Goal: Find specific page/section: Find specific page/section

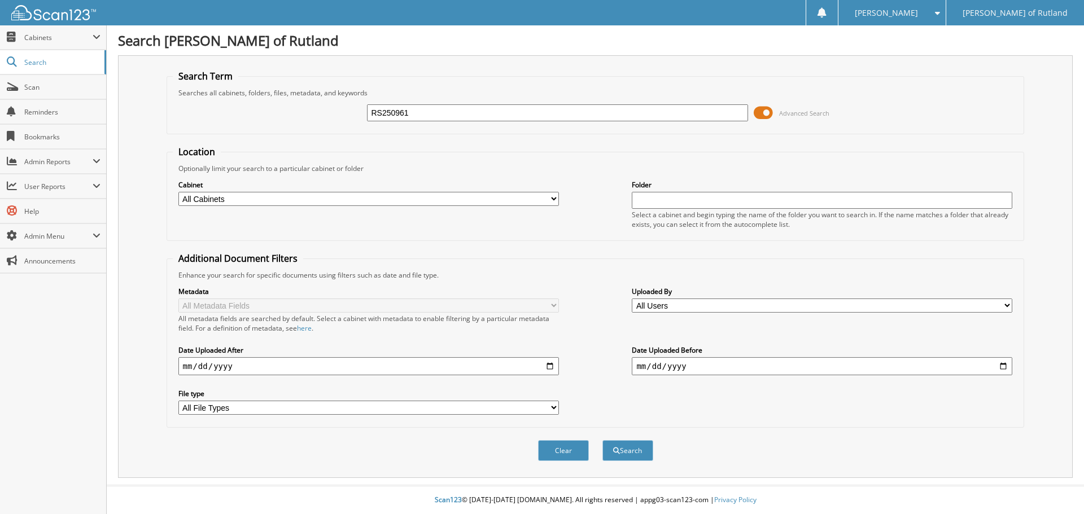
type input "RS250961"
click at [603, 440] on button "Search" at bounding box center [628, 450] width 51 height 21
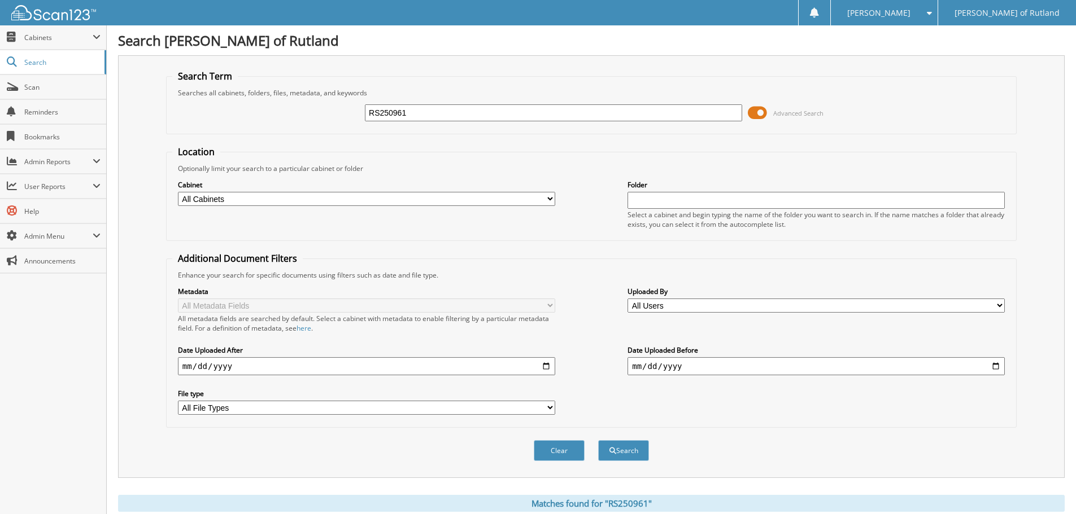
drag, startPoint x: 476, startPoint y: 111, endPoint x: 361, endPoint y: 123, distance: 115.8
click at [361, 123] on div "RS250961 Advanced Search" at bounding box center [591, 113] width 838 height 30
paste input "U2483T"
type input "RSU2483T"
click at [598, 440] on button "Search" at bounding box center [623, 450] width 51 height 21
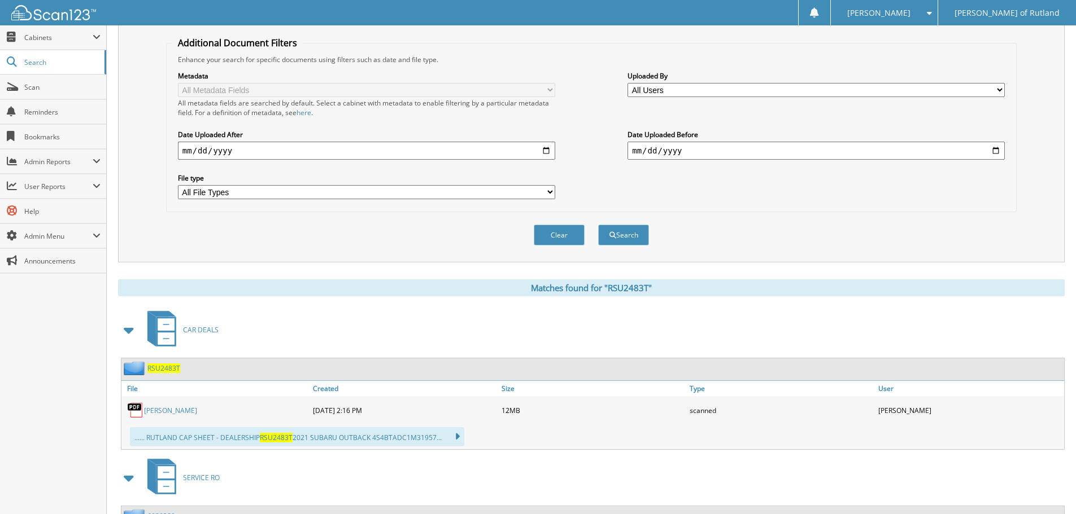
scroll to position [56, 0]
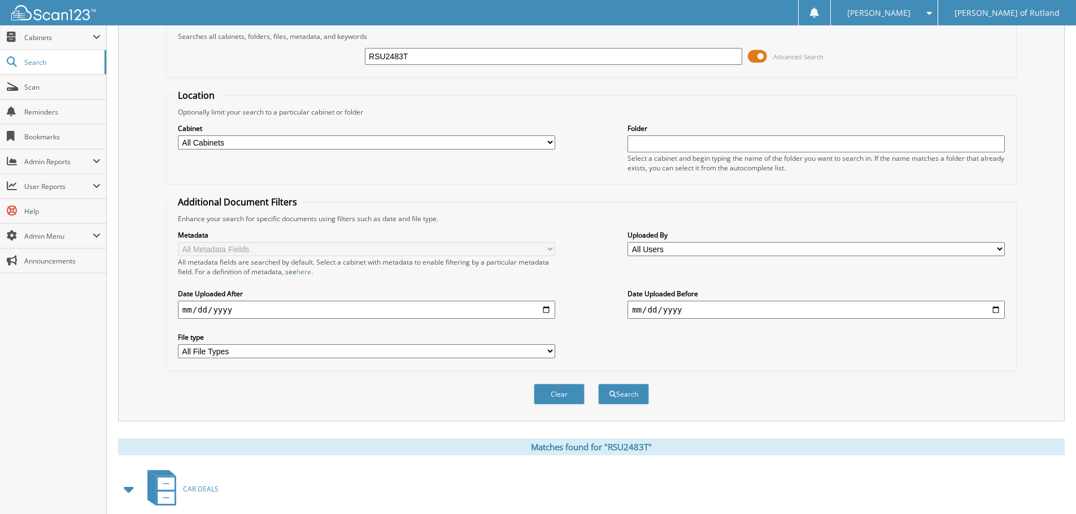
drag, startPoint x: 446, startPoint y: 56, endPoint x: 346, endPoint y: 58, distance: 100.5
click at [346, 58] on div "RSU2483T Advanced Search" at bounding box center [591, 56] width 838 height 30
type input "warren"
click at [598, 384] on button "Search" at bounding box center [623, 394] width 51 height 21
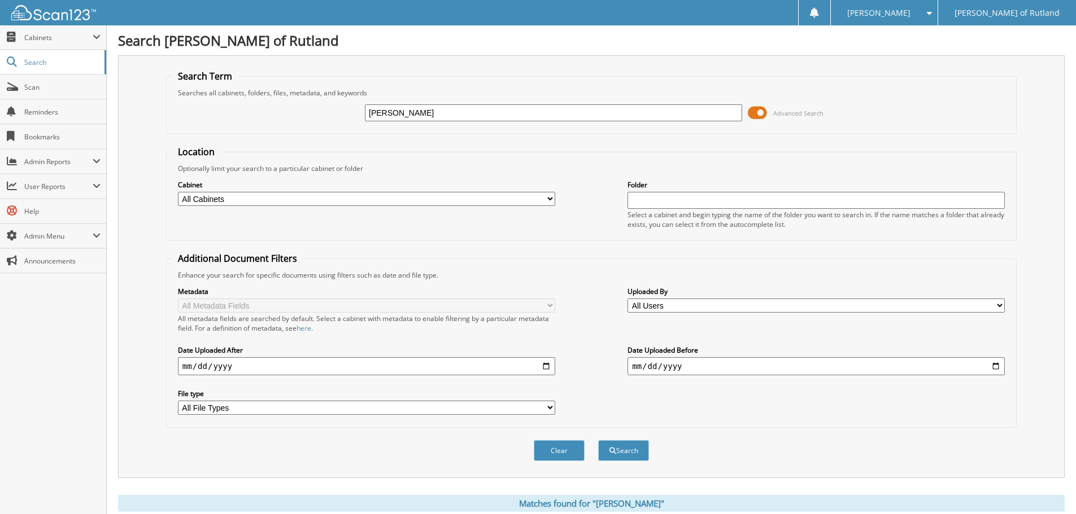
drag, startPoint x: 433, startPoint y: 117, endPoint x: 356, endPoint y: 116, distance: 76.8
click at [356, 116] on div "[PERSON_NAME] Advanced Search" at bounding box center [591, 113] width 838 height 30
paste input "RSU2397T"
type input "RSU2397T"
click at [598, 440] on button "Search" at bounding box center [623, 450] width 51 height 21
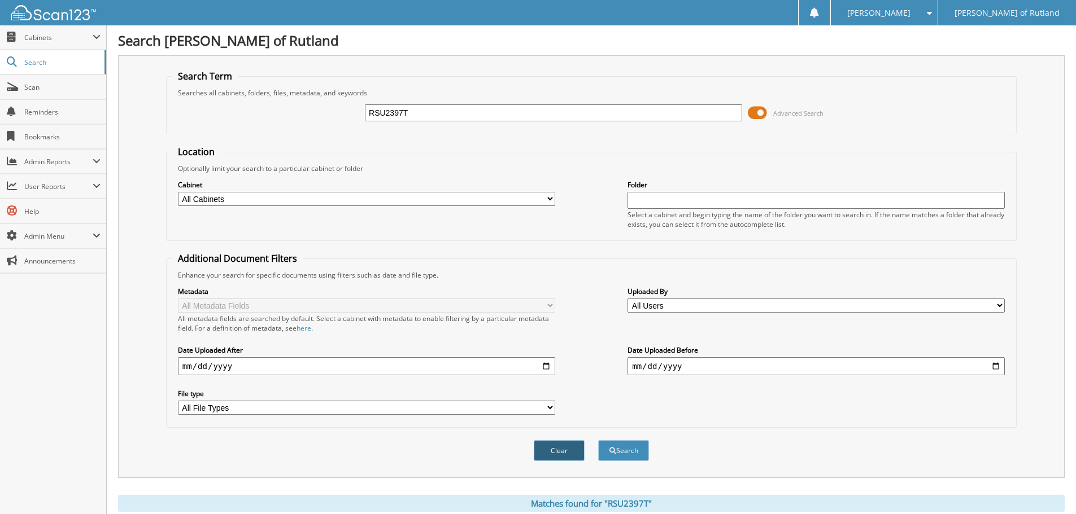
click at [544, 450] on button "Clear" at bounding box center [559, 450] width 51 height 21
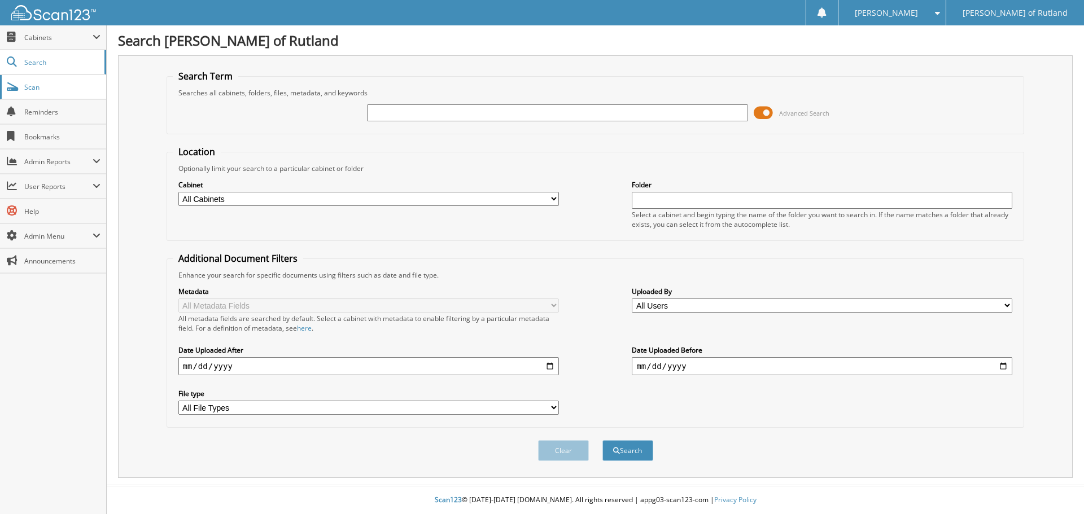
click at [28, 91] on span "Scan" at bounding box center [62, 87] width 76 height 10
